Goal: Browse casually: Explore the website without a specific task or goal

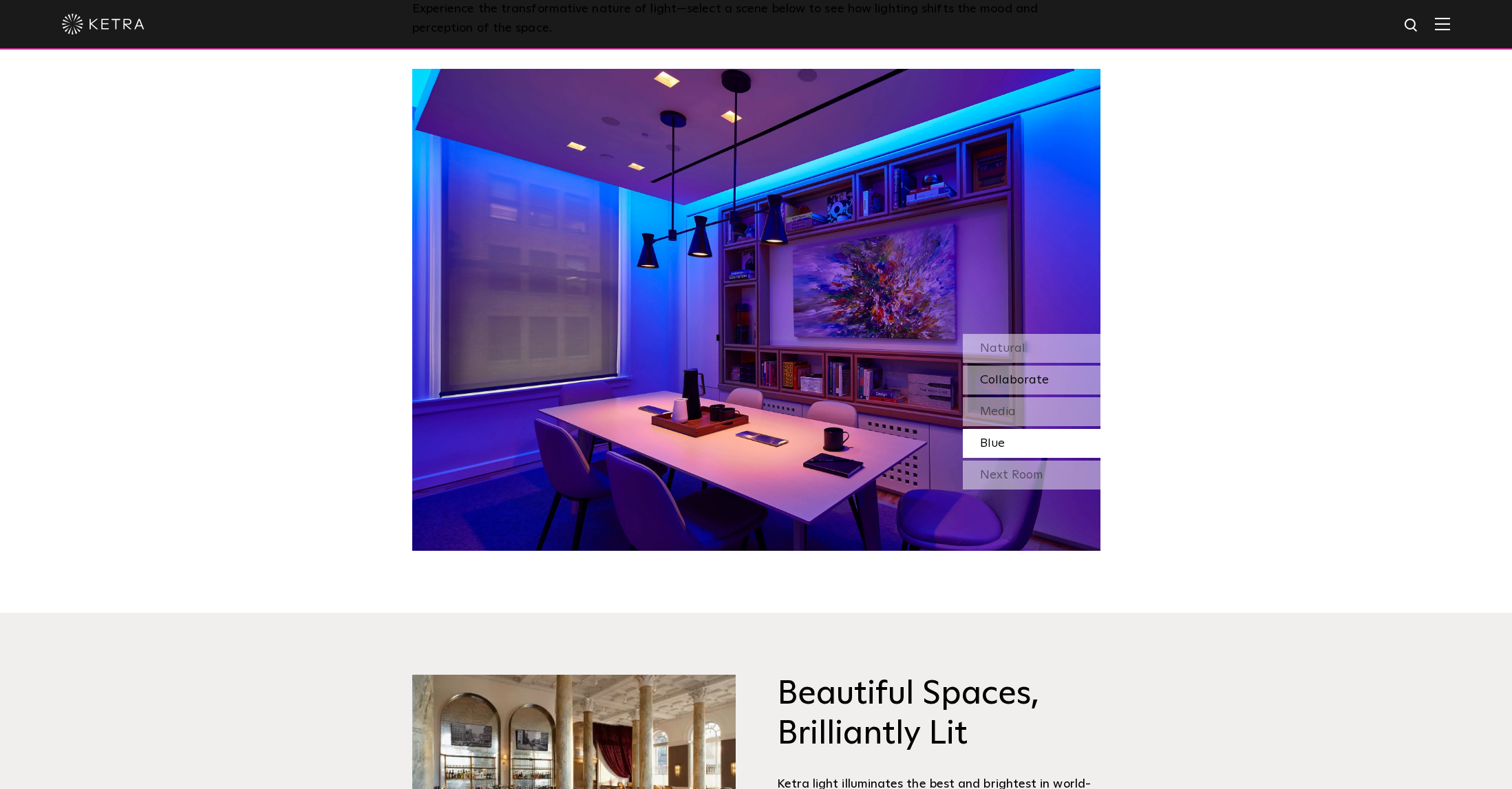
scroll to position [1398, 0]
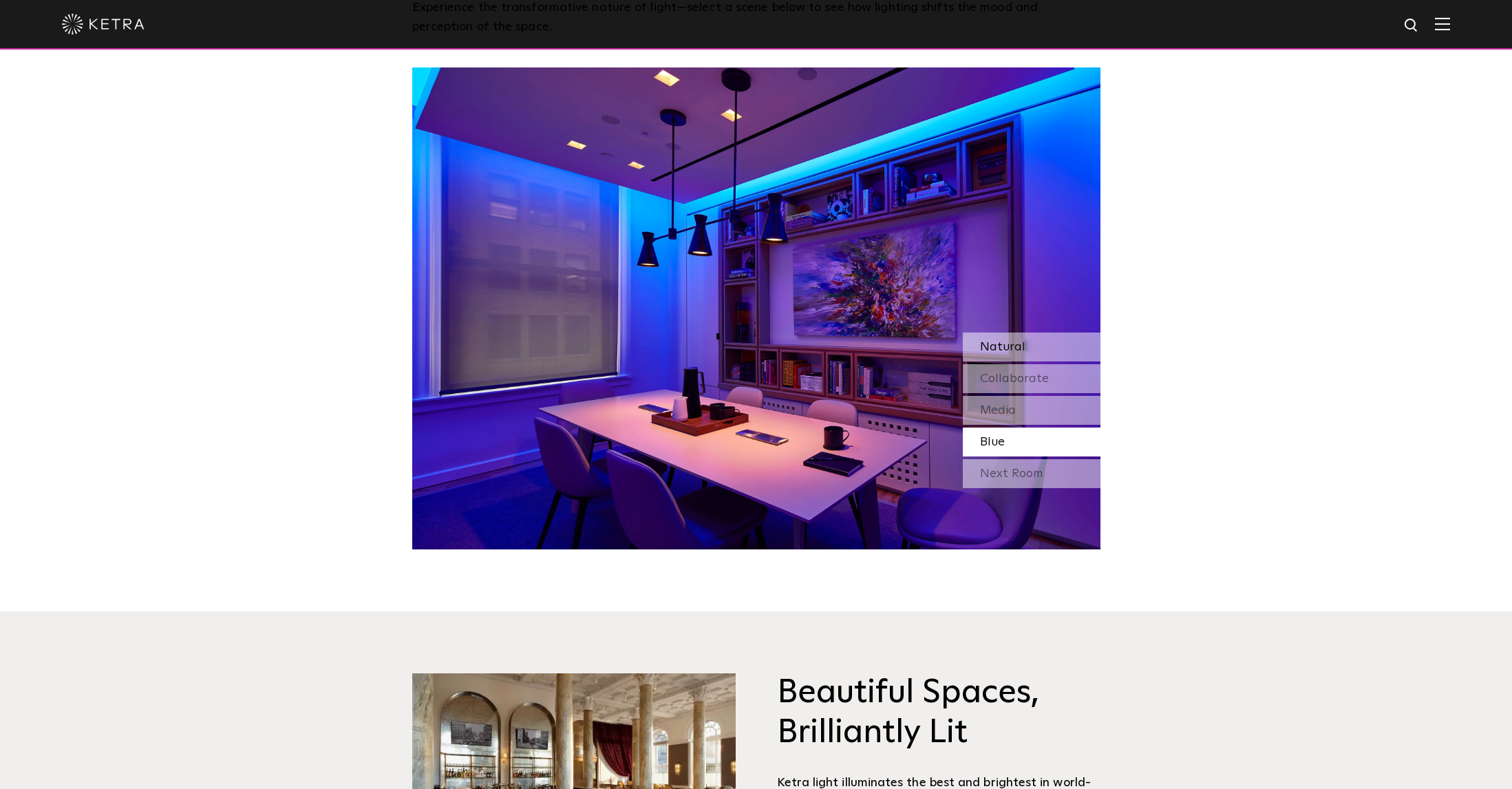
drag, startPoint x: 1021, startPoint y: 342, endPoint x: 1022, endPoint y: 350, distance: 8.1
click at [1021, 342] on span "Natural" at bounding box center [1003, 347] width 46 height 12
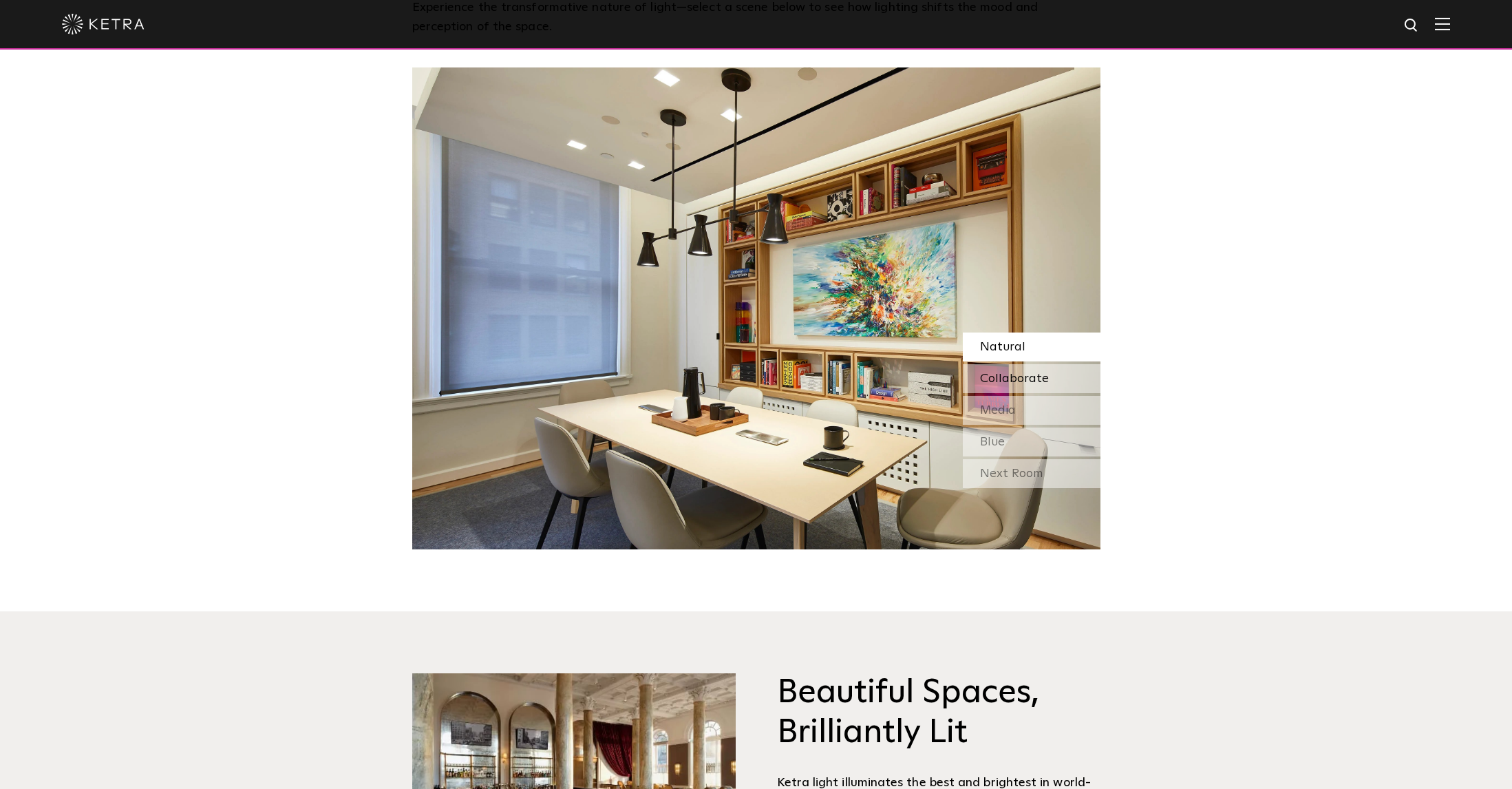
click at [1019, 376] on span "Collaborate" at bounding box center [1014, 379] width 69 height 12
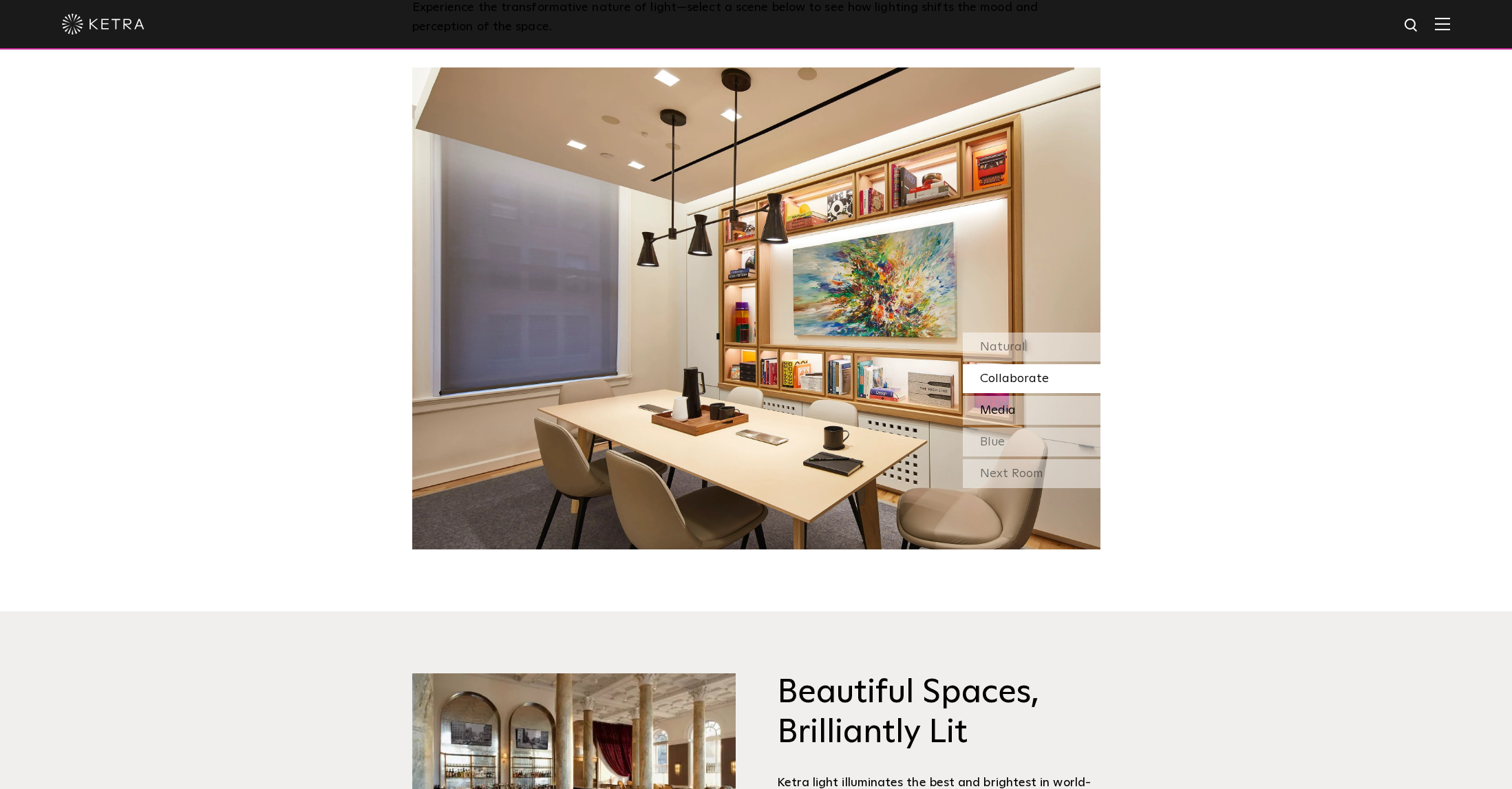
click at [1007, 409] on span "Media" at bounding box center [997, 410] width 36 height 12
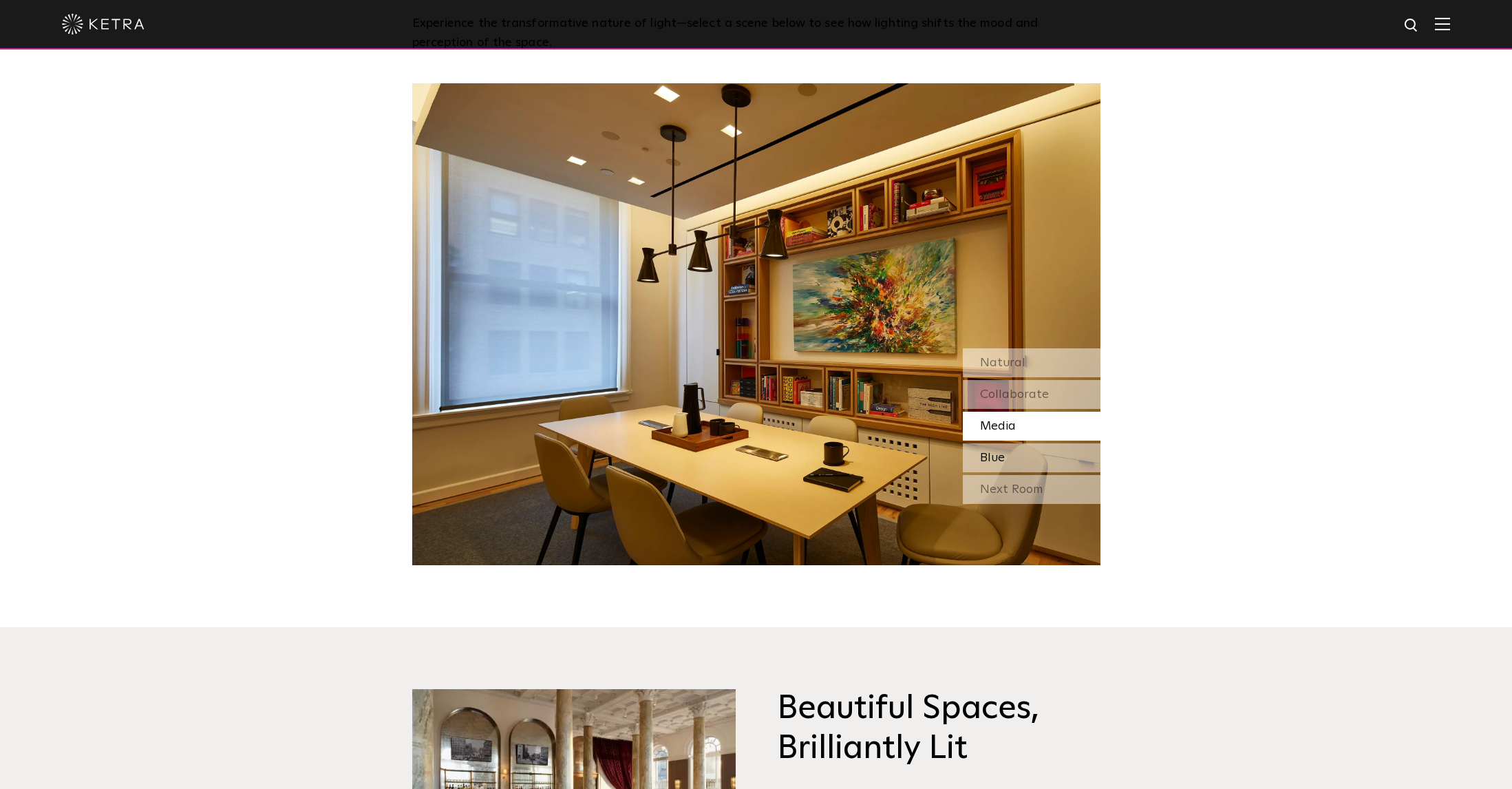
scroll to position [1382, 0]
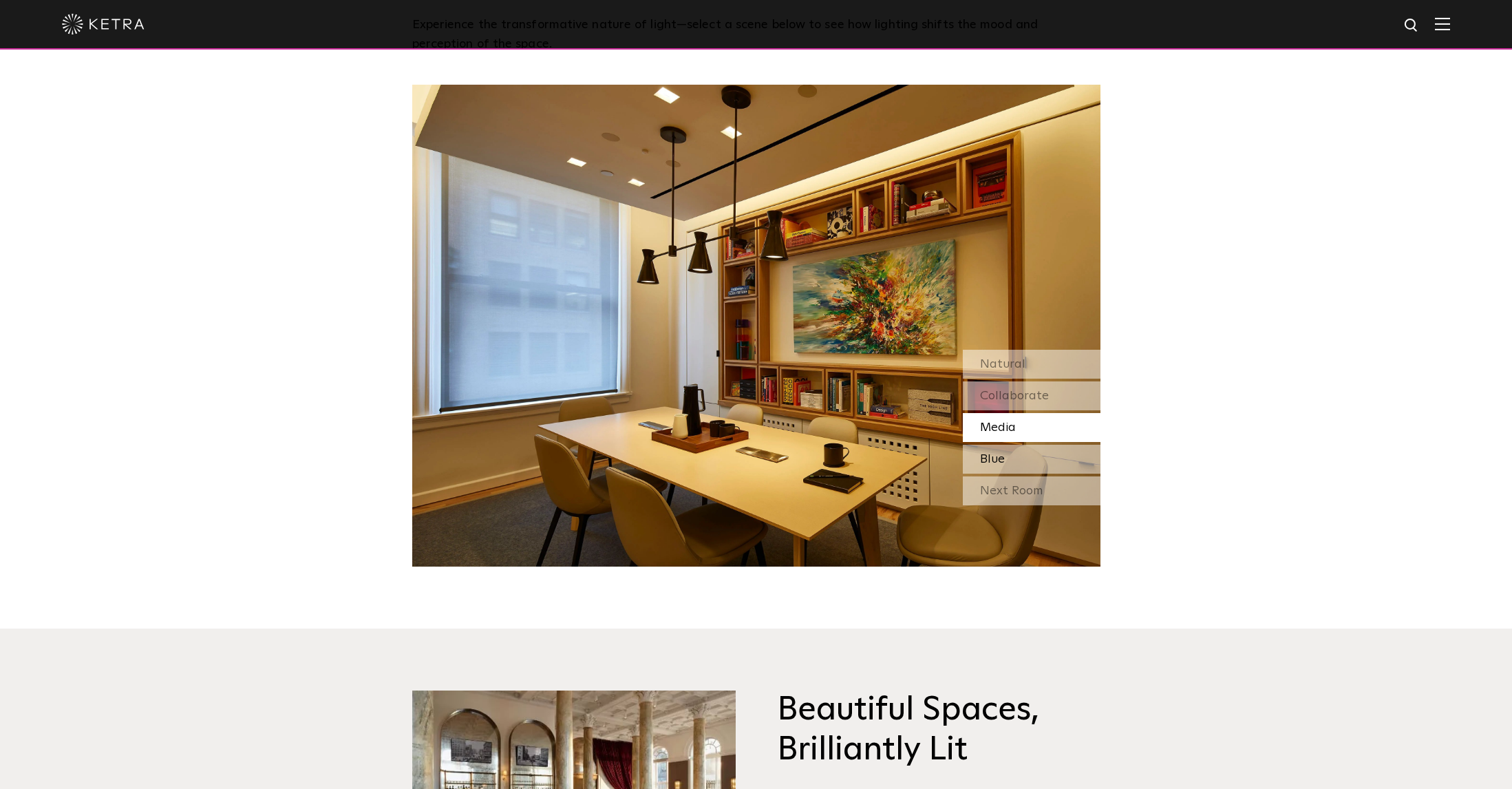
click at [990, 458] on span "Blue" at bounding box center [992, 459] width 25 height 12
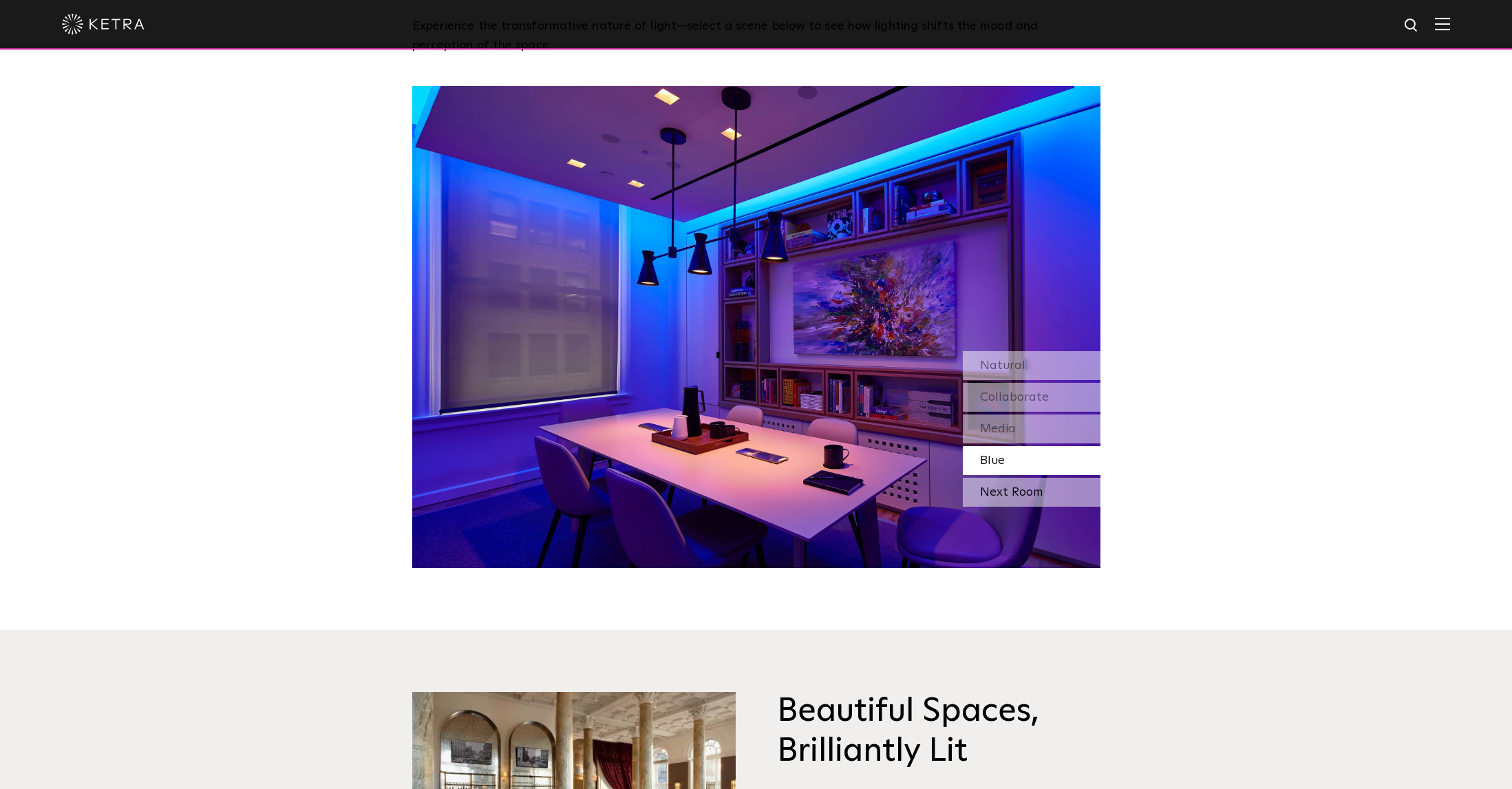
click at [997, 488] on div "Next Room" at bounding box center [1032, 492] width 137 height 29
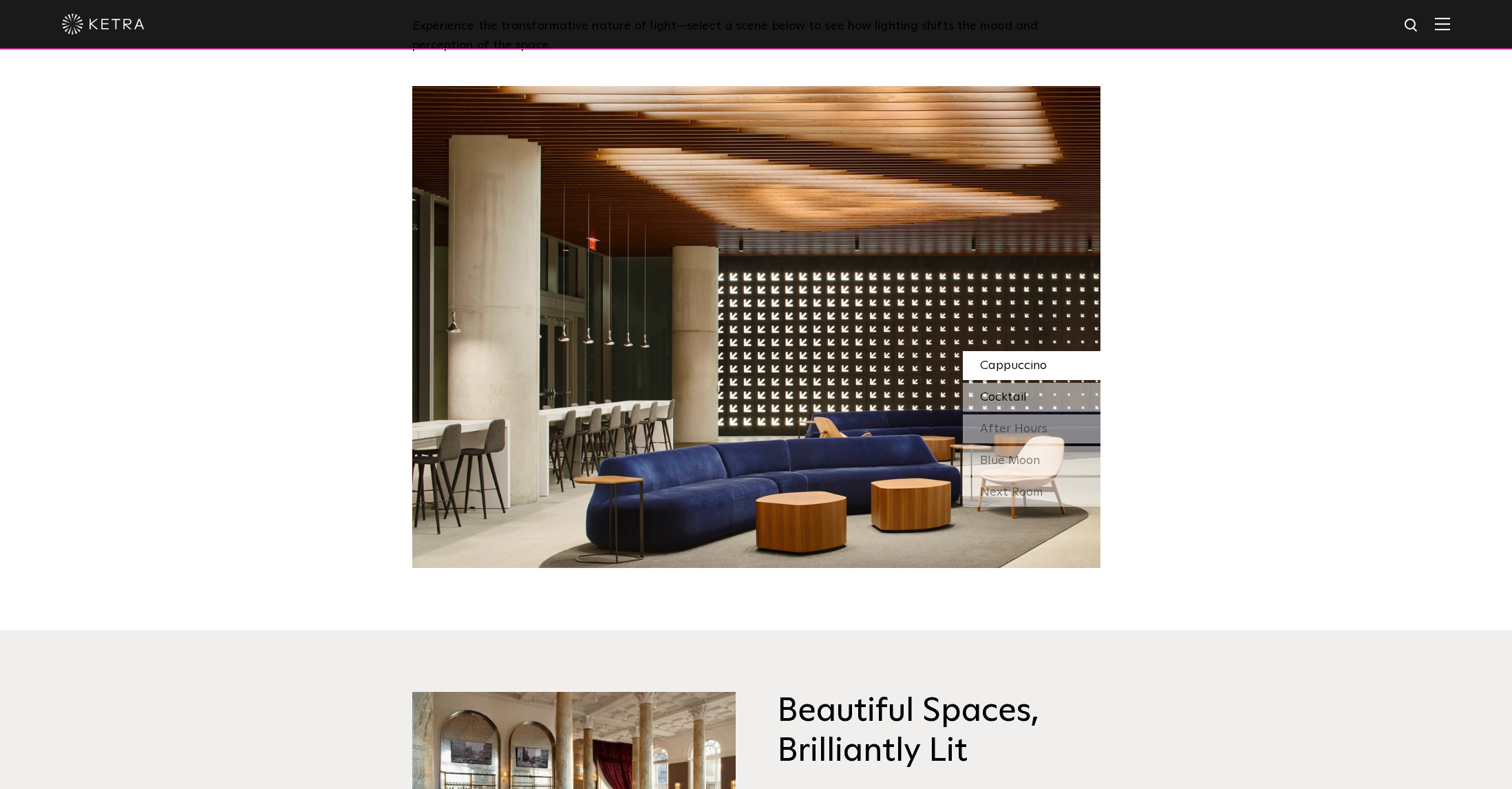
click at [1005, 394] on span "Cocktail" at bounding box center [1003, 398] width 47 height 12
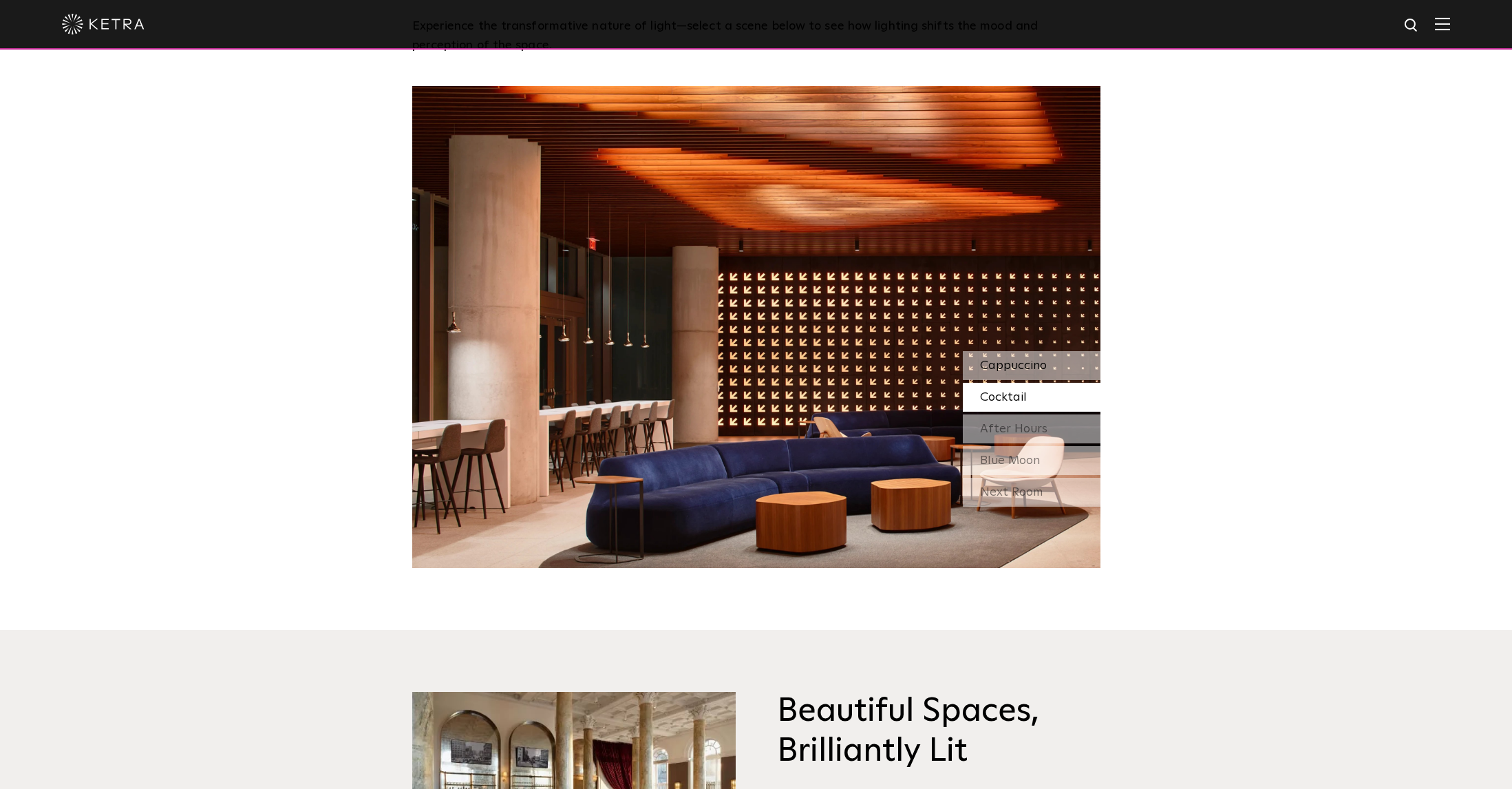
click at [1001, 360] on span "Cappuccino" at bounding box center [1013, 366] width 67 height 12
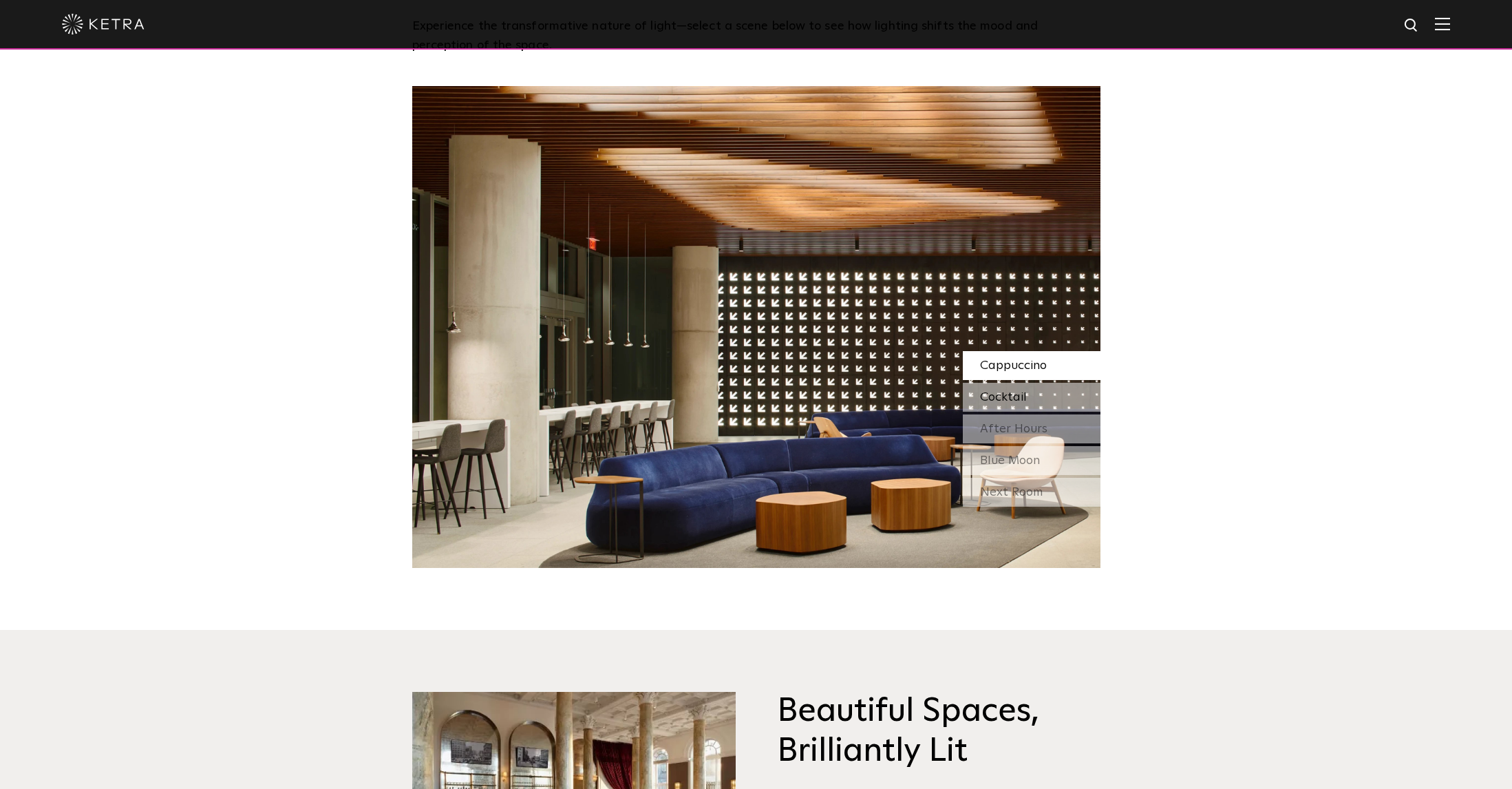
click at [1001, 394] on span "Cocktail" at bounding box center [1003, 398] width 47 height 12
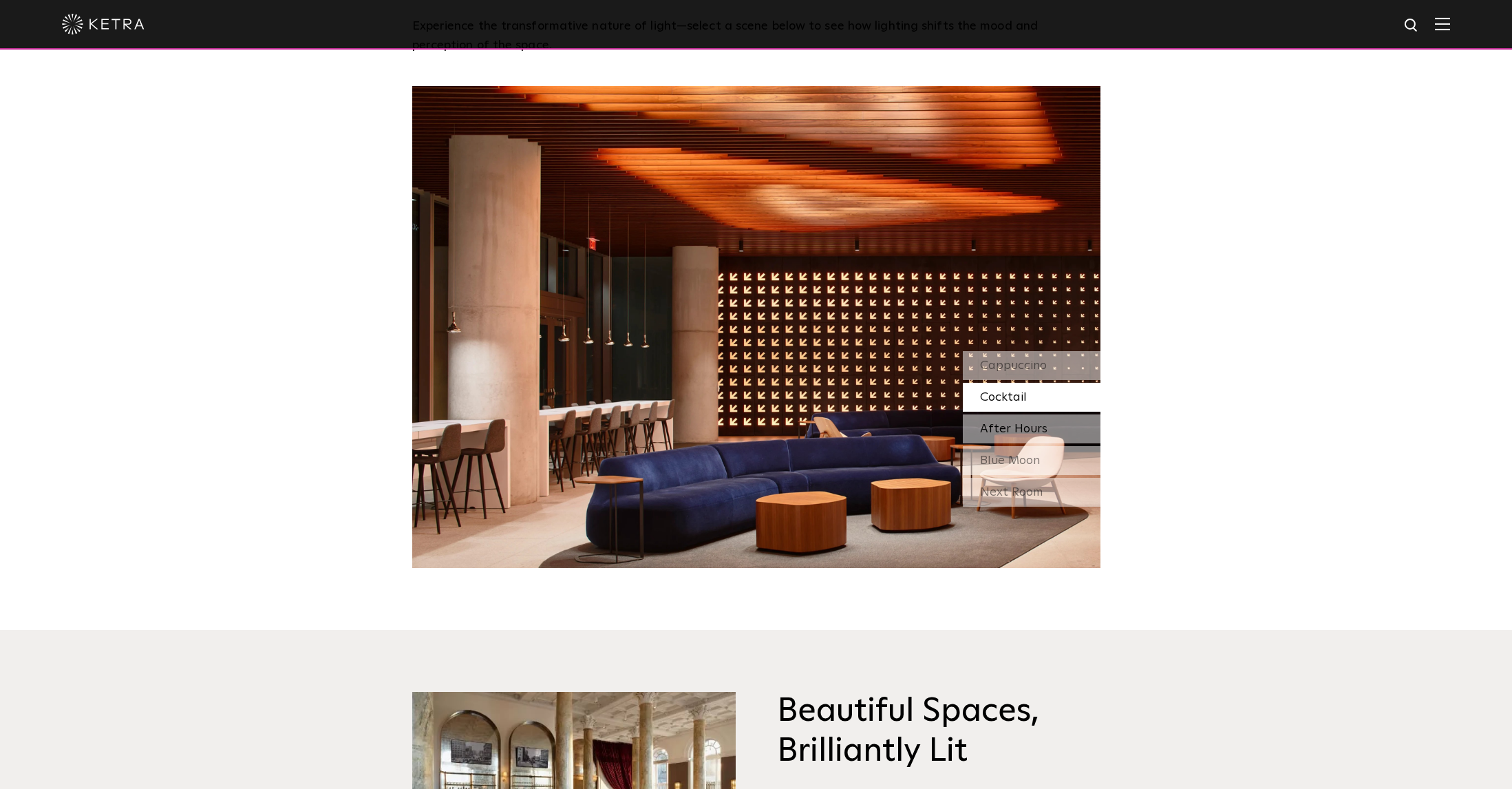
click at [1004, 423] on span "After Hours" at bounding box center [1013, 429] width 68 height 12
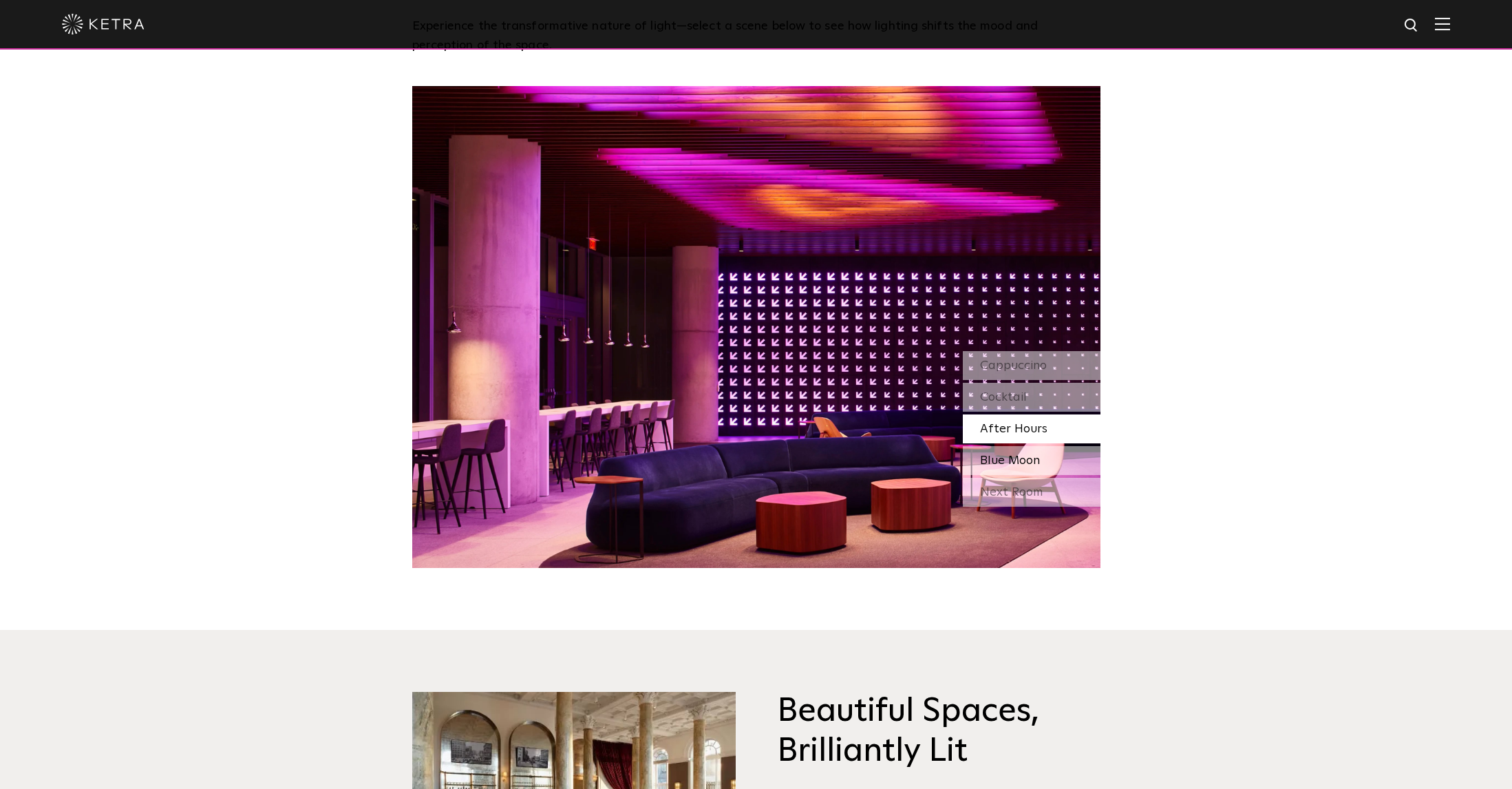
click at [998, 458] on span "Blue Moon" at bounding box center [1010, 460] width 60 height 12
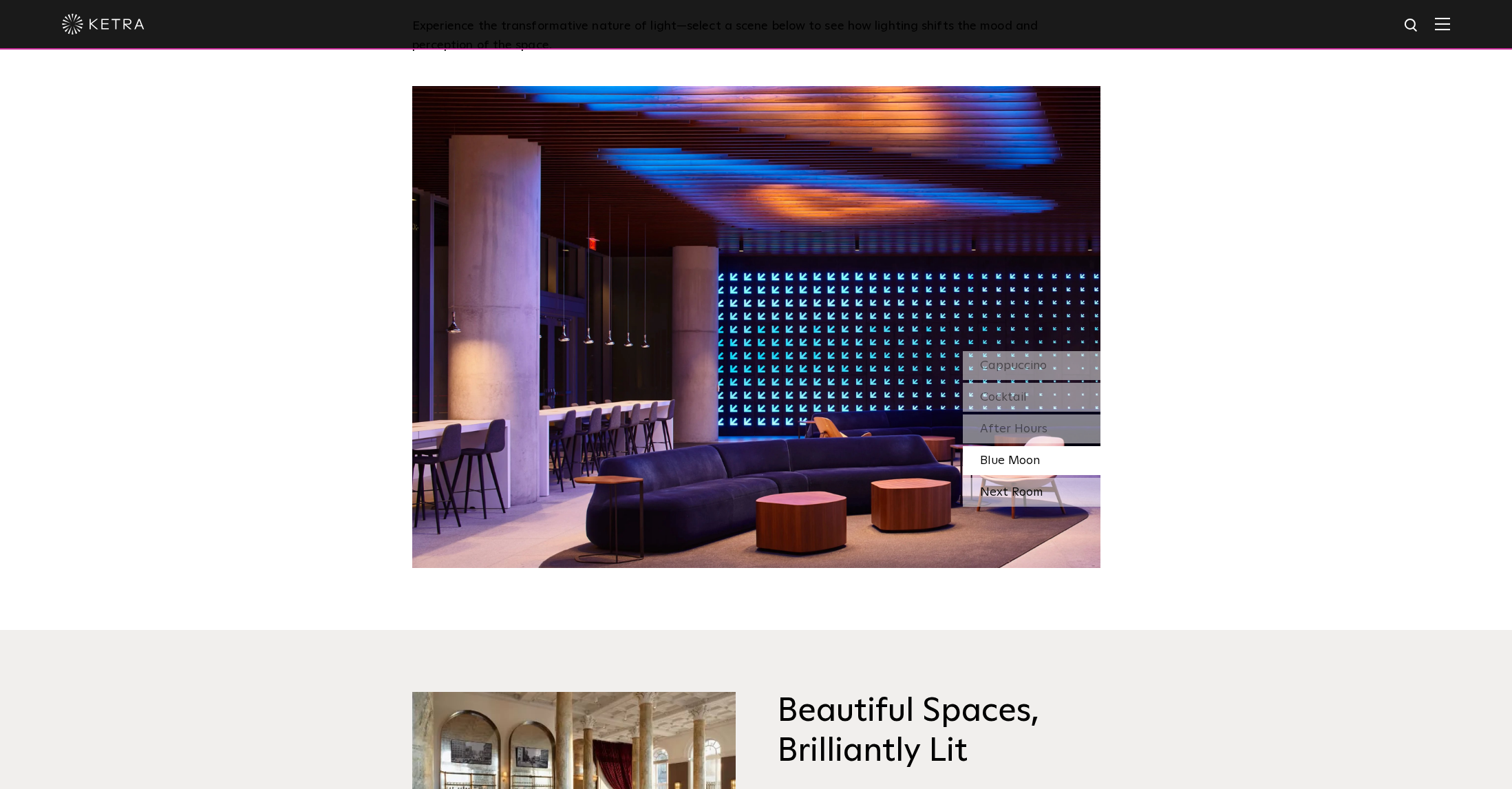
click at [1006, 494] on div "Next Room" at bounding box center [1032, 492] width 137 height 29
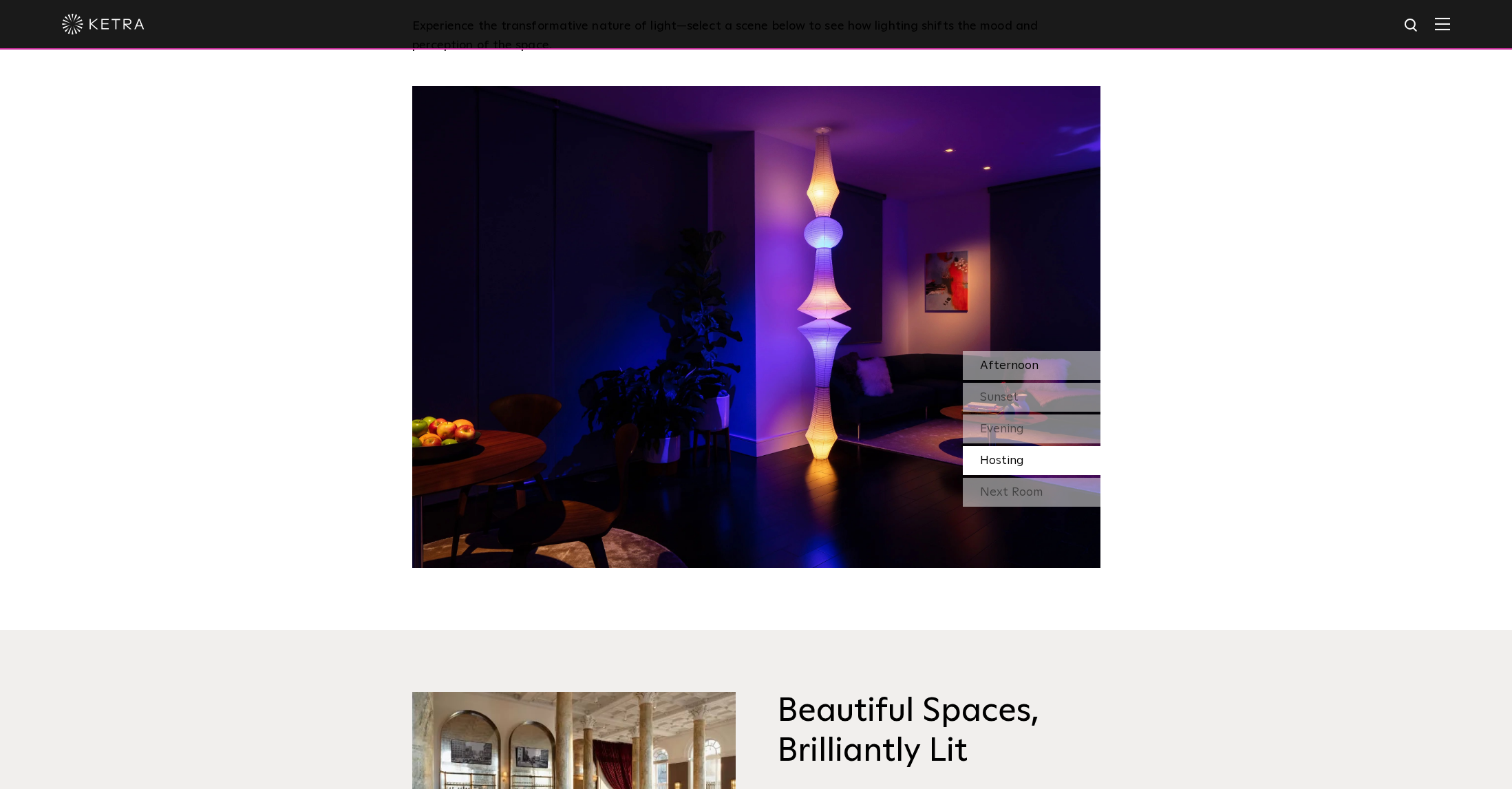
click at [1011, 360] on span "Afternoon" at bounding box center [1009, 366] width 58 height 12
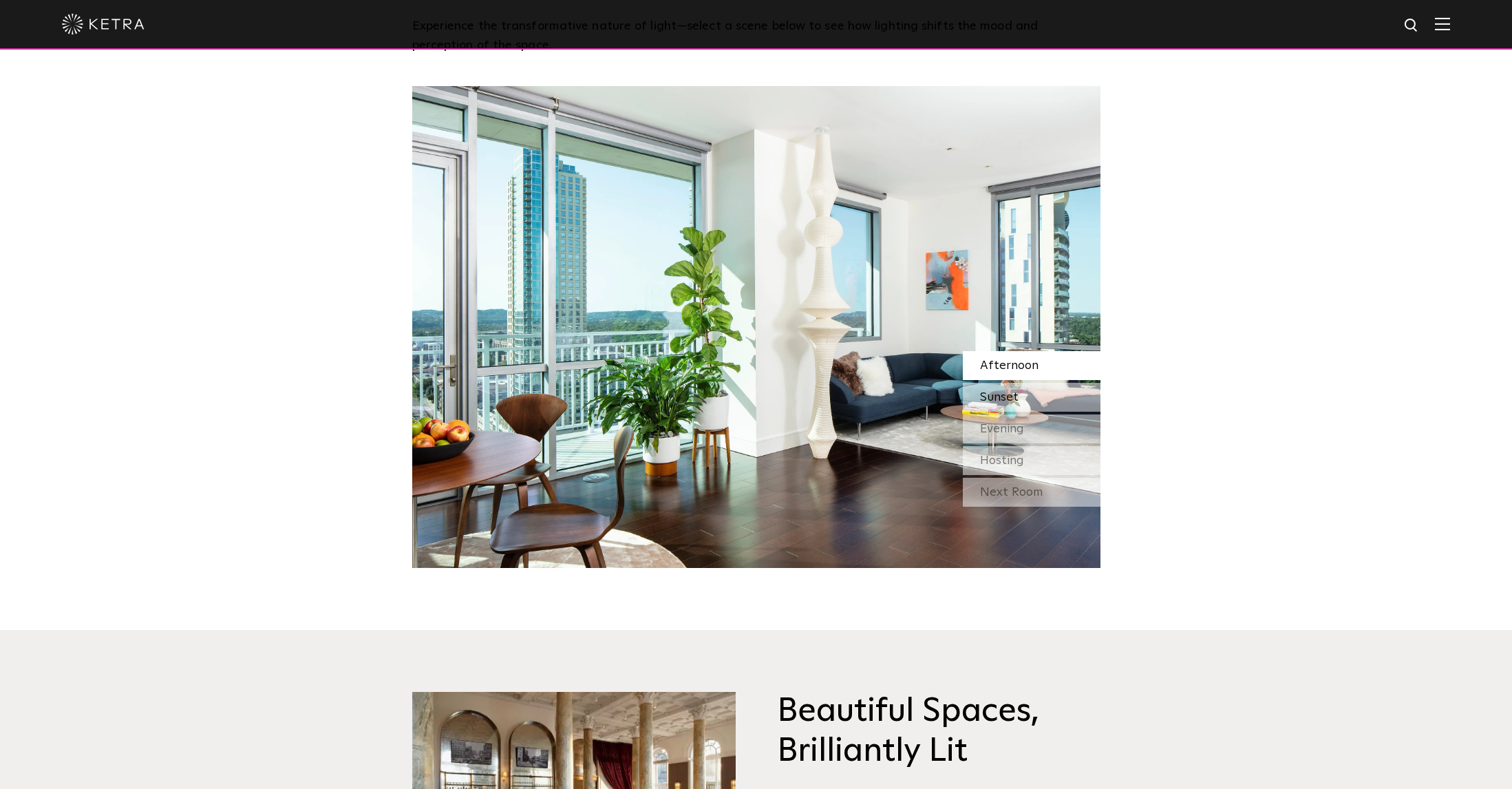
click at [1010, 395] on span "Sunset" at bounding box center [999, 398] width 39 height 12
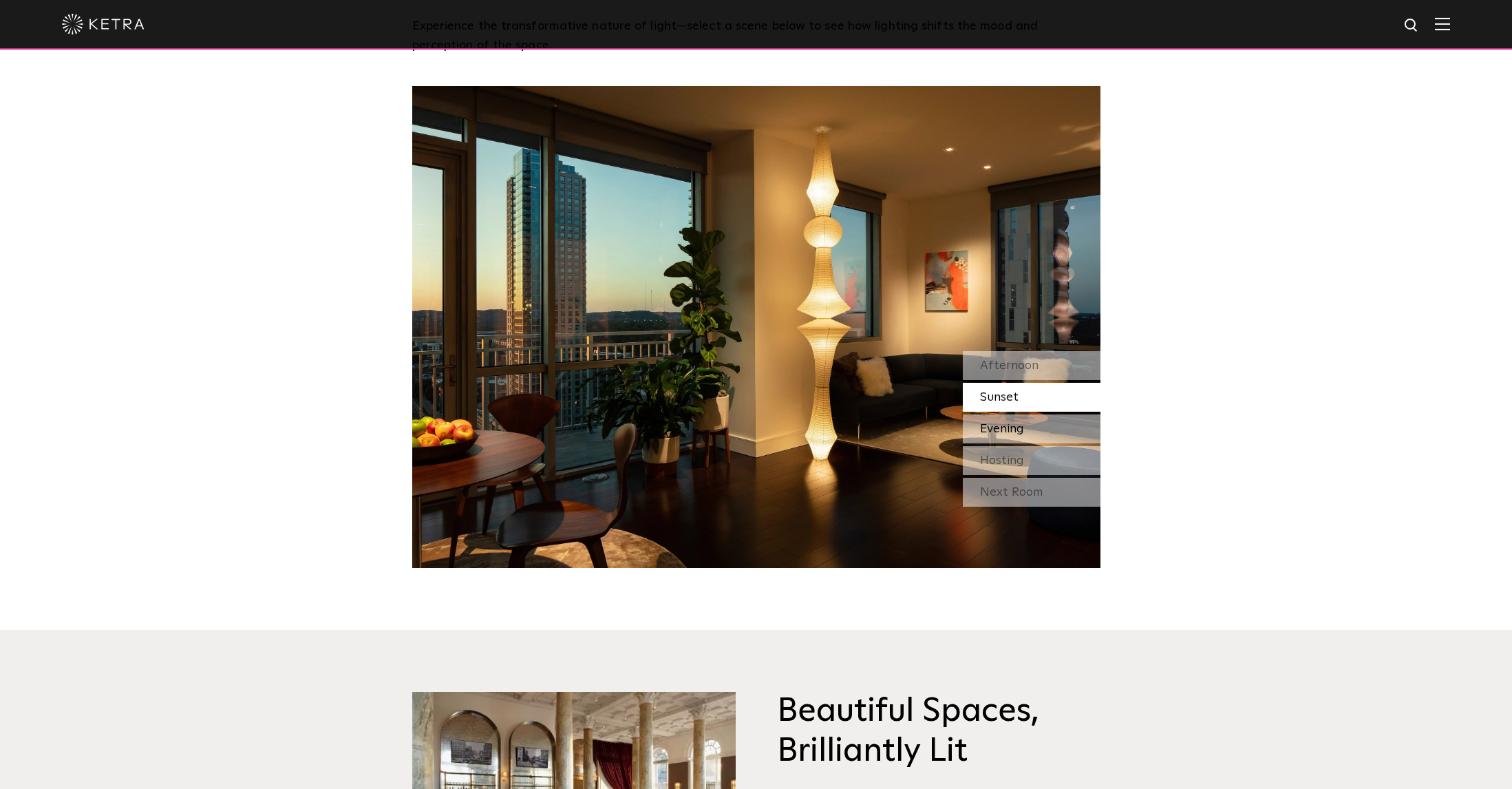
click at [1007, 433] on span "Evening" at bounding box center [1002, 429] width 44 height 12
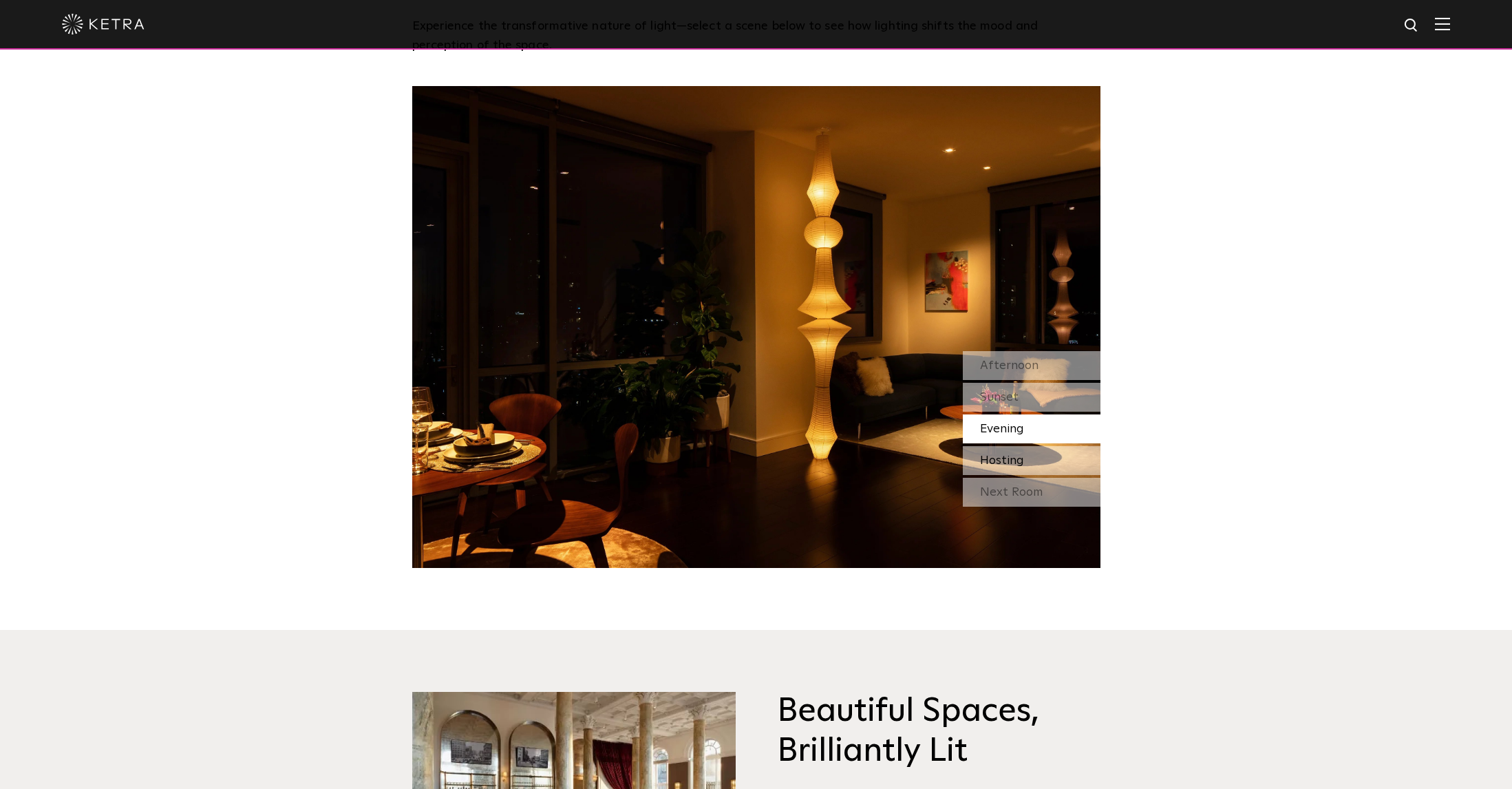
click at [1005, 460] on span "Hosting" at bounding box center [1002, 460] width 44 height 12
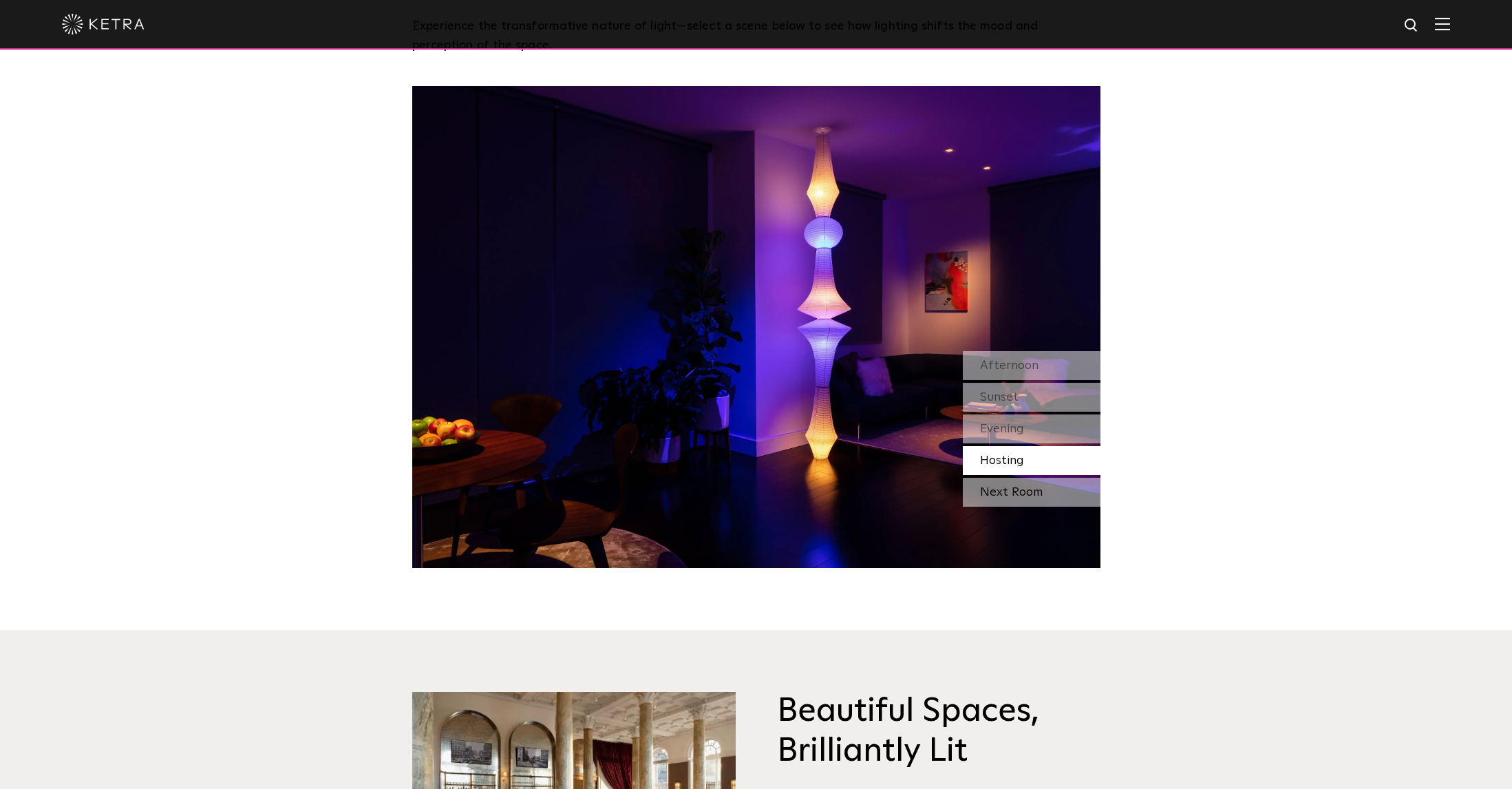
click at [1007, 493] on div "Next Room" at bounding box center [1032, 492] width 137 height 29
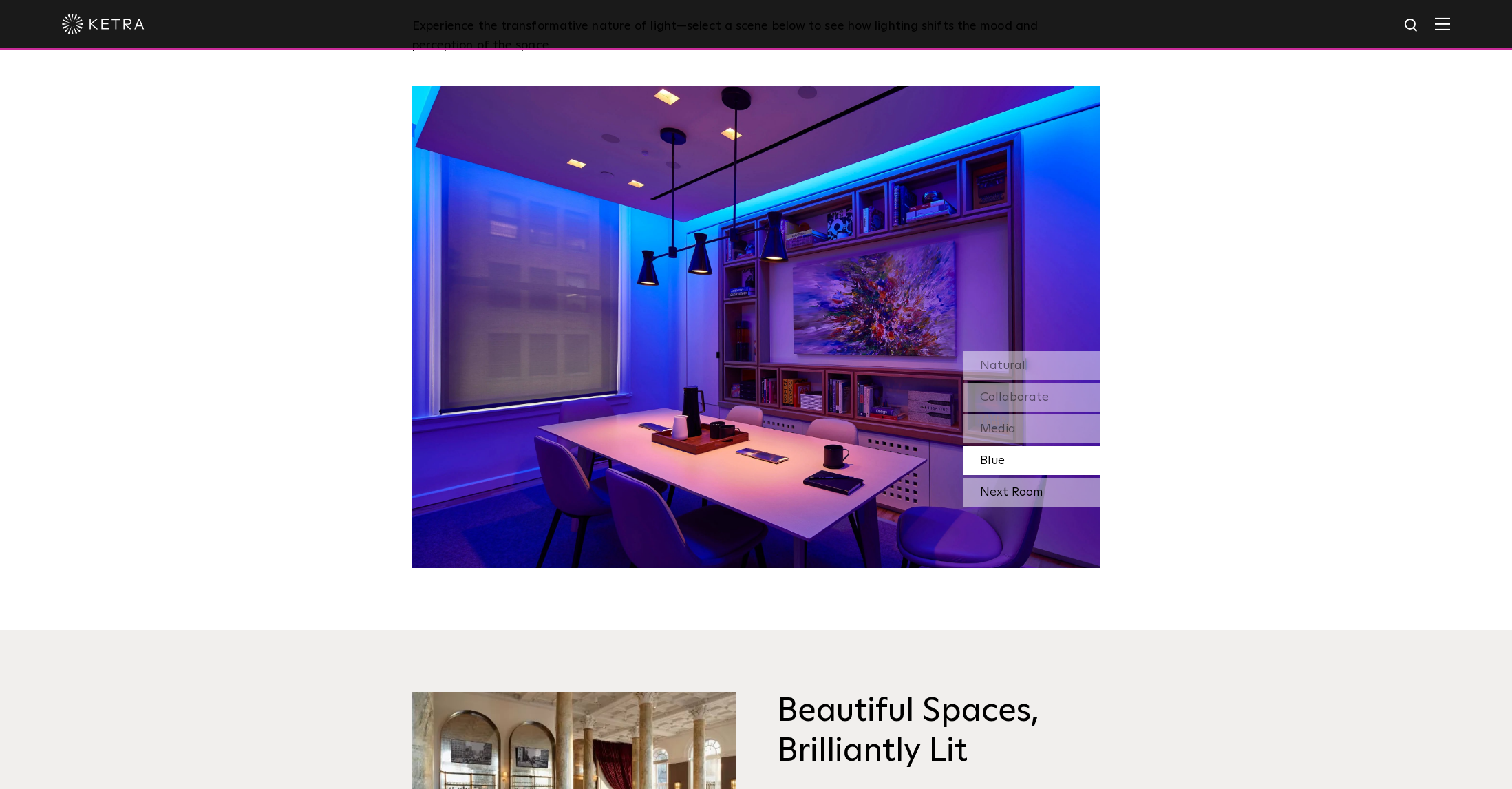
click at [1021, 489] on div "Next Room" at bounding box center [1032, 492] width 137 height 29
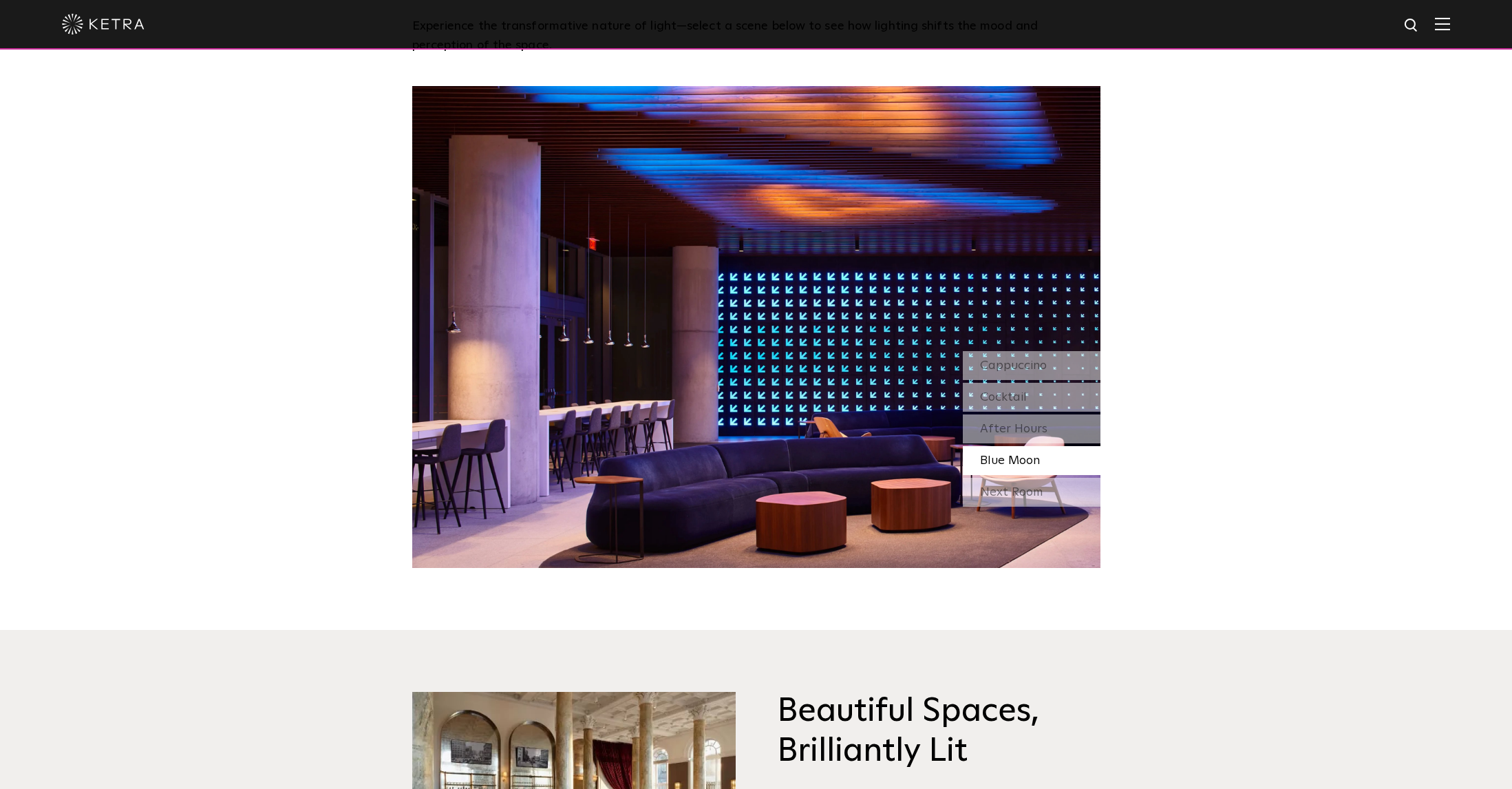
click at [1021, 489] on div "Next Room" at bounding box center [1032, 492] width 137 height 29
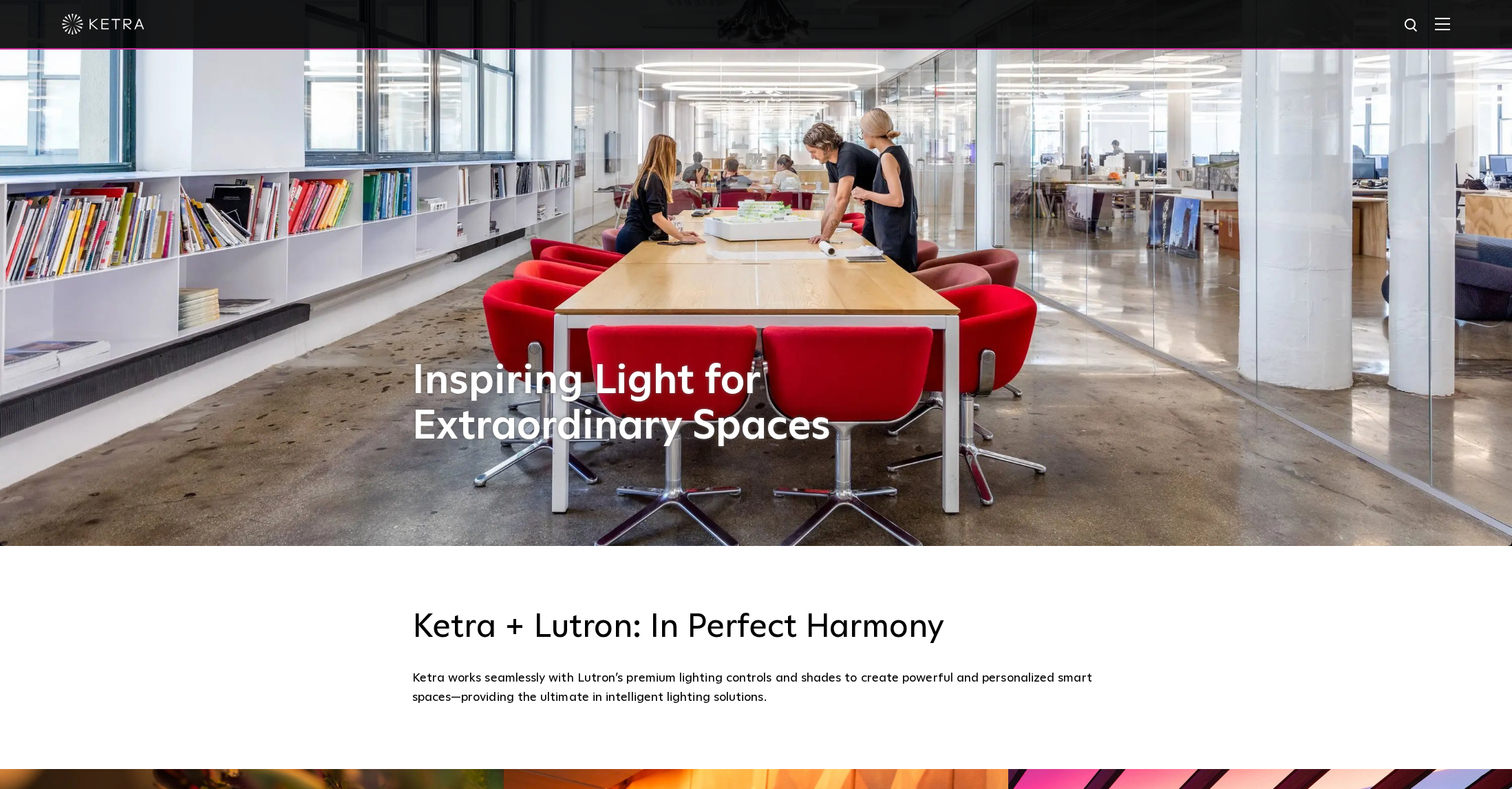
scroll to position [241, 0]
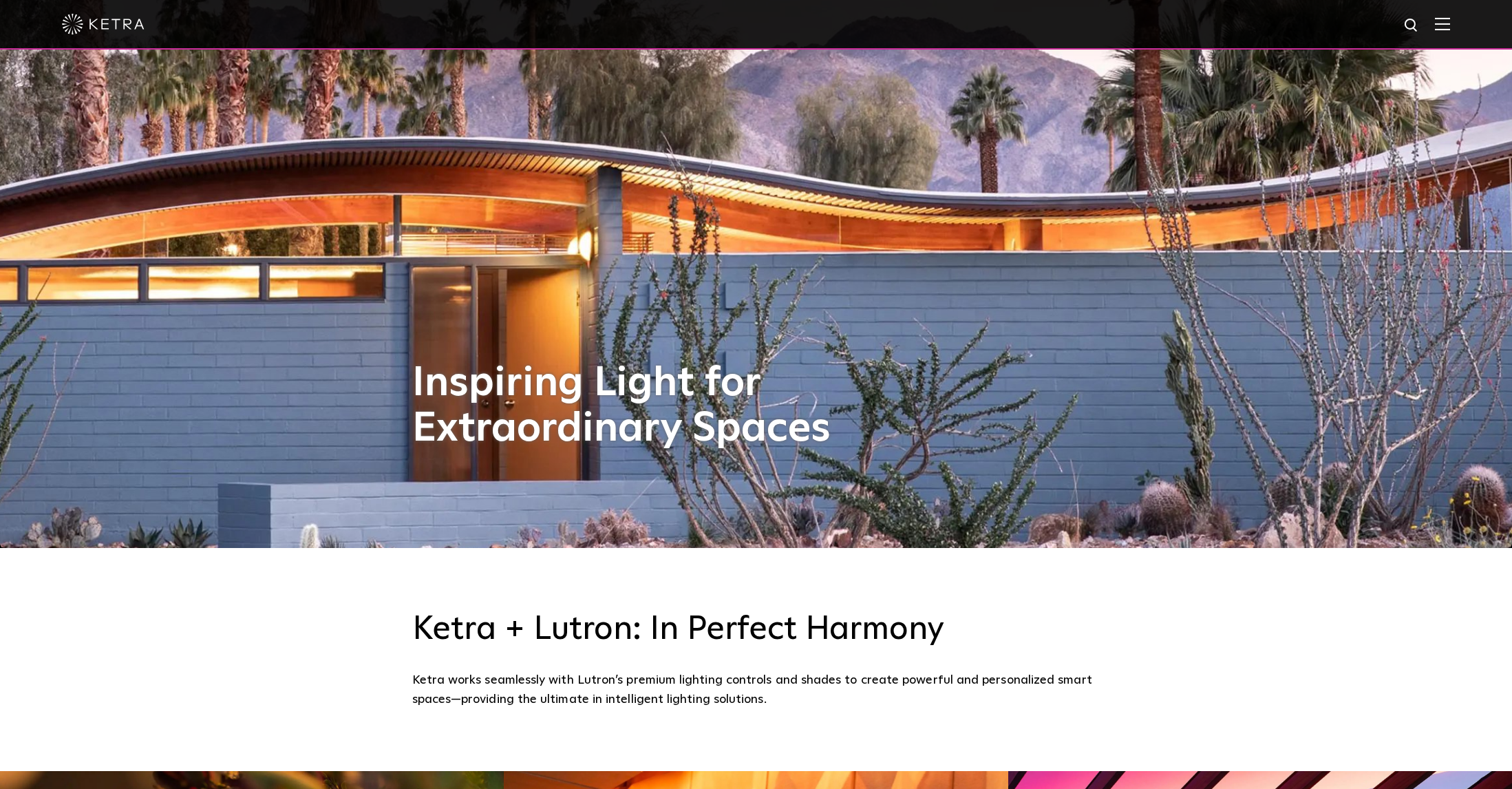
click at [94, 26] on img at bounding box center [103, 24] width 83 height 20
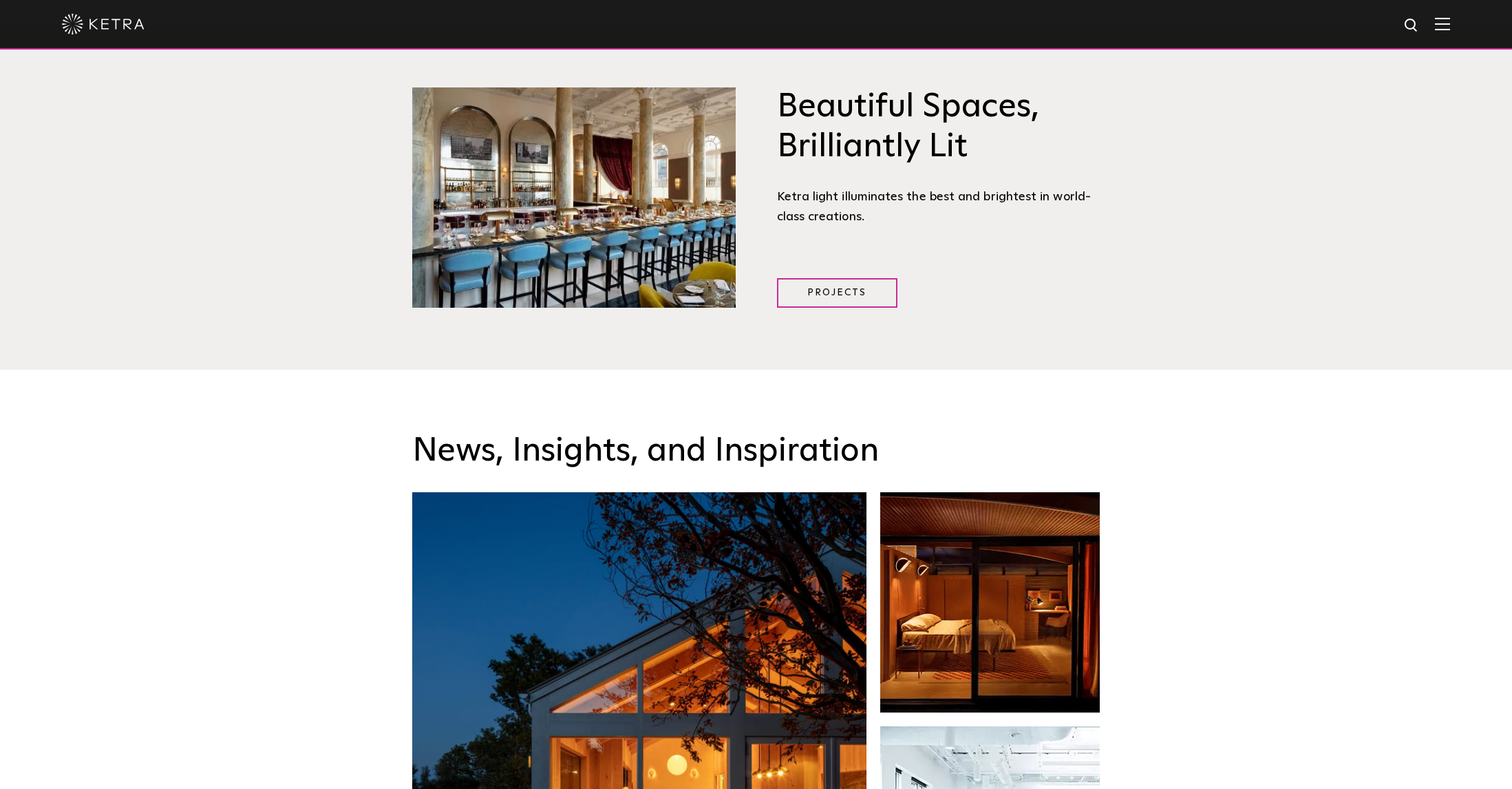
scroll to position [1984, 0]
